Goal: Task Accomplishment & Management: Manage account settings

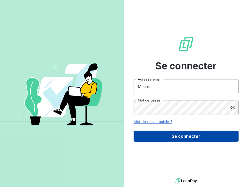
click at [185, 135] on button "Se connecter" at bounding box center [185, 136] width 105 height 11
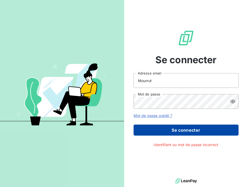
click at [186, 129] on button "Se connecter" at bounding box center [185, 130] width 105 height 11
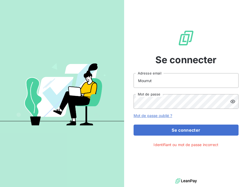
click at [233, 104] on icon at bounding box center [232, 101] width 5 height 5
click at [159, 80] on input "Mourrut" at bounding box center [185, 80] width 105 height 15
type input "M"
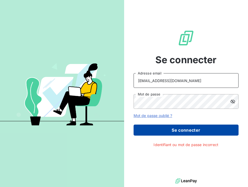
type input "jjmourrut@engebat.fr"
click at [175, 127] on button "Se connecter" at bounding box center [185, 130] width 105 height 11
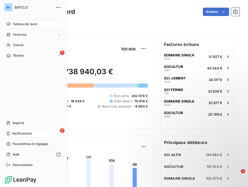
click at [30, 133] on span "Notifications" at bounding box center [21, 133] width 19 height 5
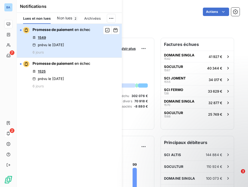
click at [63, 49] on div "Promesse de paiement en échec 1549 prévu le 5 oct. 2025 6 jours" at bounding box center [62, 40] width 58 height 27
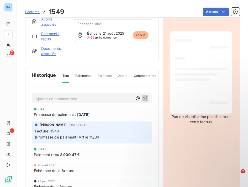
scroll to position [4, 0]
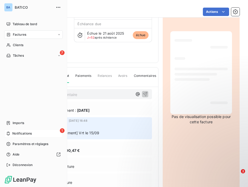
click at [28, 135] on span "Notifications" at bounding box center [21, 133] width 19 height 5
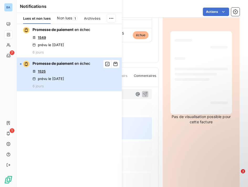
click at [72, 65] on span "Promesse de paiement" at bounding box center [53, 63] width 41 height 4
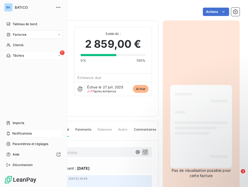
click at [12, 55] on div "Tâches" at bounding box center [15, 55] width 18 height 5
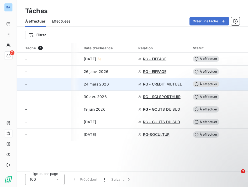
scroll to position [0, 61]
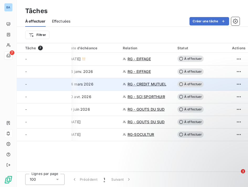
click at [154, 84] on span "RG - CREDIT MUTUEL" at bounding box center [146, 84] width 39 height 5
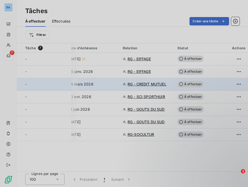
type input "24/03/2026"
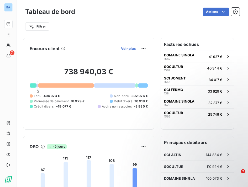
click at [132, 49] on span "Voir plus" at bounding box center [128, 48] width 15 height 4
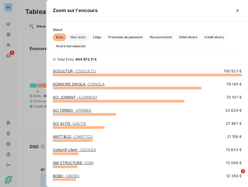
click at [78, 36] on span "Non-échu" at bounding box center [77, 37] width 21 height 8
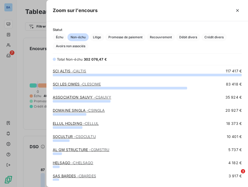
scroll to position [112, 201]
click at [103, 36] on span "Litige" at bounding box center [97, 37] width 14 height 8
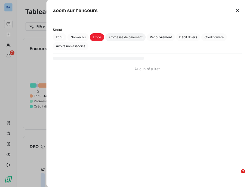
click at [128, 36] on span "Promesse de paiement" at bounding box center [125, 37] width 40 height 8
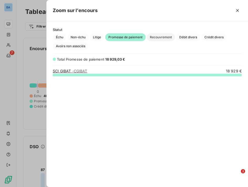
click at [160, 39] on span "Recouvrement" at bounding box center [161, 37] width 28 height 8
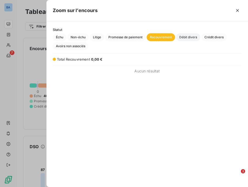
click at [185, 40] on span "Débit divers" at bounding box center [188, 37] width 24 height 8
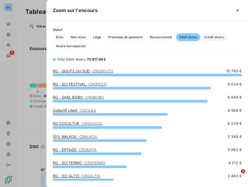
click at [210, 38] on span "Crédit divers" at bounding box center [213, 37] width 25 height 8
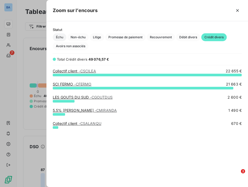
click at [62, 38] on span "Échu" at bounding box center [60, 37] width 14 height 8
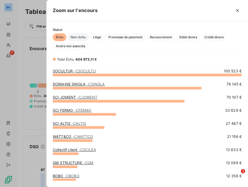
click at [82, 37] on span "Non-échu" at bounding box center [77, 37] width 21 height 8
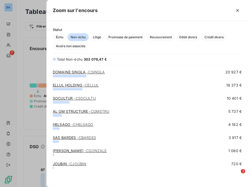
scroll to position [0, 0]
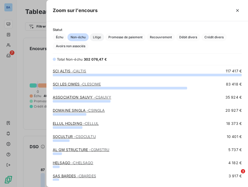
click at [100, 37] on span "Litige" at bounding box center [97, 37] width 14 height 8
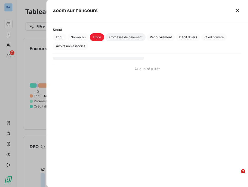
click at [118, 36] on span "Promesse de paiement" at bounding box center [125, 37] width 40 height 8
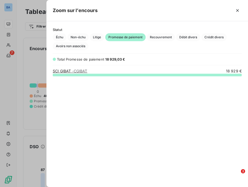
scroll to position [112, 201]
click at [157, 39] on span "Recouvrement" at bounding box center [161, 37] width 28 height 8
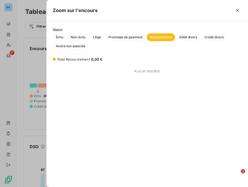
click at [56, 60] on div "Total Recouvrement 0,00 €" at bounding box center [98, 59] width 91 height 5
click at [29, 71] on div at bounding box center [124, 93] width 248 height 187
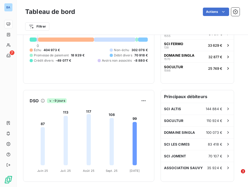
scroll to position [84, 0]
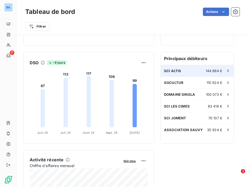
click at [216, 71] on span "144 884 €" at bounding box center [214, 71] width 17 height 4
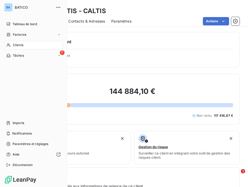
click at [19, 45] on span "Clients" at bounding box center [18, 45] width 10 height 5
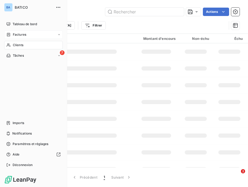
click at [19, 34] on span "Factures" at bounding box center [19, 34] width 13 height 5
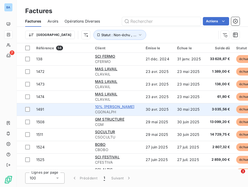
click at [129, 108] on span "10% GONZALEZ ALPHONSE" at bounding box center [115, 106] width 40 height 4
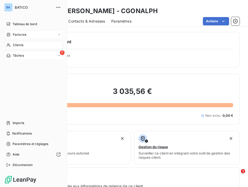
click at [9, 55] on icon at bounding box center [8, 55] width 4 height 4
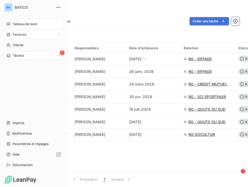
click at [33, 25] on span "Tableau de bord" at bounding box center [25, 24] width 24 height 5
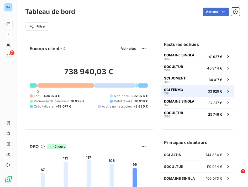
click at [172, 90] on span "SCI FERMO" at bounding box center [173, 90] width 19 height 4
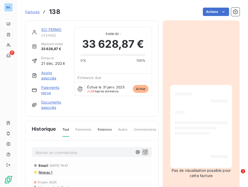
click at [193, 103] on div at bounding box center [200, 126] width 53 height 74
